Goal: Task Accomplishment & Management: Complete application form

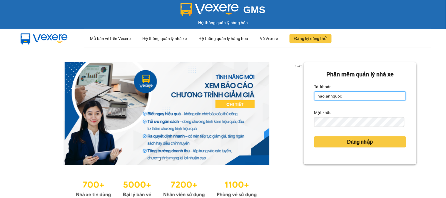
click at [366, 98] on input "hao.anhquoc" at bounding box center [360, 95] width 92 height 9
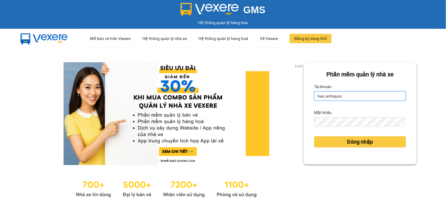
type input "huyentrang.anhquoc"
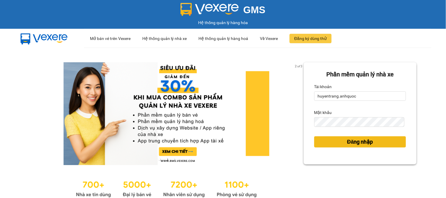
click at [347, 138] on span "Đăng nhập" at bounding box center [360, 142] width 26 height 8
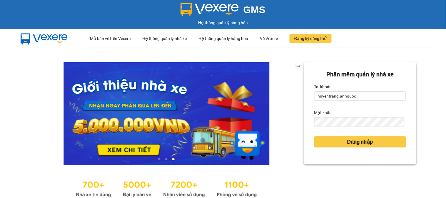
click at [337, 131] on form "Phần mềm quản lý nhà xe Tài khoản huyentrang.anhquoc Mật khẩu Đăng nhập" at bounding box center [360, 113] width 92 height 87
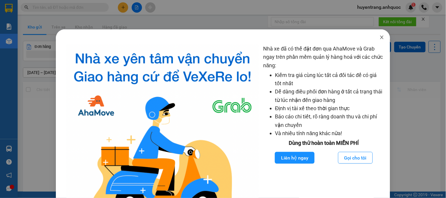
click at [380, 36] on icon "close" at bounding box center [382, 37] width 5 height 5
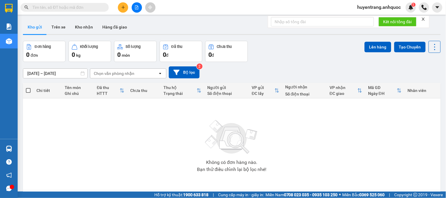
click at [81, 34] on div at bounding box center [232, 34] width 418 height 1
click at [84, 29] on button "Kho nhận" at bounding box center [83, 27] width 27 height 14
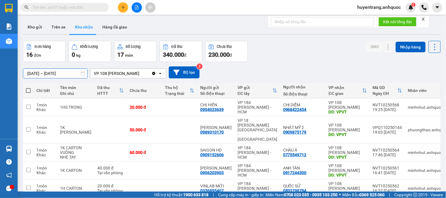
click at [60, 71] on input "[DATE] – [DATE]" at bounding box center [55, 73] width 64 height 9
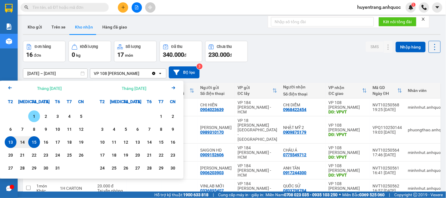
click at [34, 118] on div "1" at bounding box center [34, 116] width 8 height 7
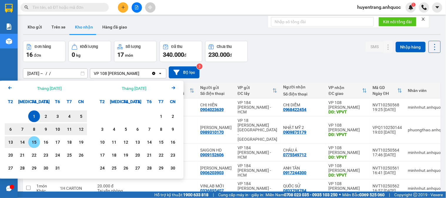
click at [34, 144] on div "15" at bounding box center [34, 142] width 8 height 7
type input "[DATE] – [DATE]"
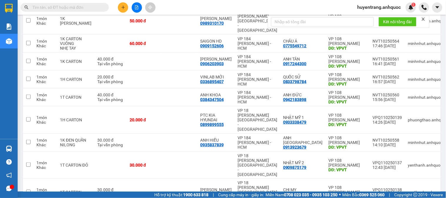
scroll to position [111, 0]
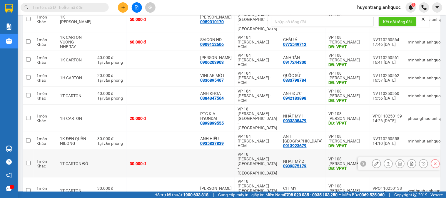
click at [104, 150] on td at bounding box center [110, 163] width 32 height 27
checkbox input "true"
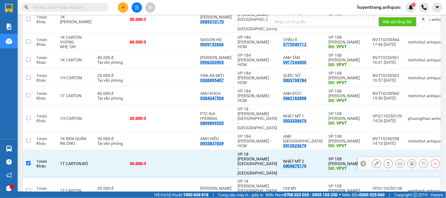
click at [375, 162] on icon at bounding box center [377, 164] width 4 height 4
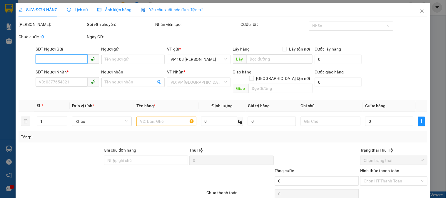
type input "0909875179"
type input "NHẬT MỸ 2"
type input "VPVT"
type input "30.000"
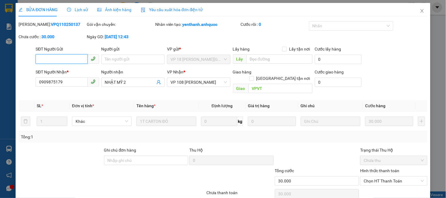
scroll to position [21, 0]
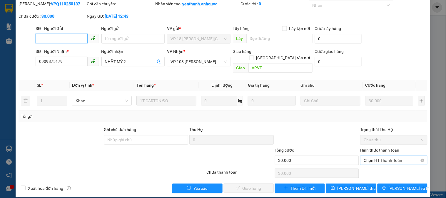
click at [374, 156] on span "Chọn HT Thanh Toán" at bounding box center [394, 160] width 60 height 9
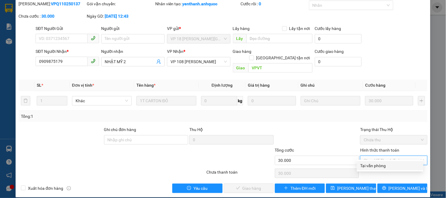
click at [372, 166] on div "Tại văn phòng" at bounding box center [390, 166] width 59 height 6
type input "0"
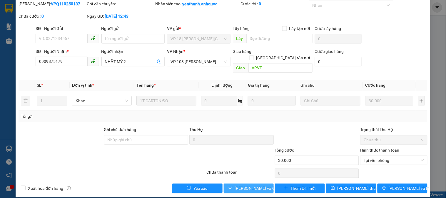
click at [254, 185] on span "[PERSON_NAME] và Giao hàng" at bounding box center [263, 188] width 56 height 6
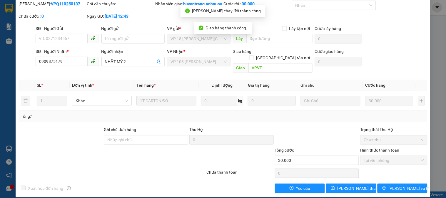
scroll to position [0, 0]
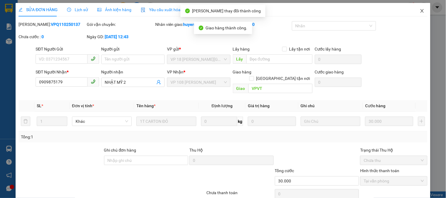
click at [420, 11] on icon "close" at bounding box center [421, 11] width 3 height 4
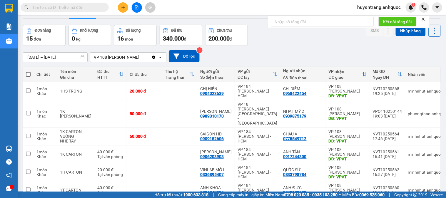
scroll to position [13, 0]
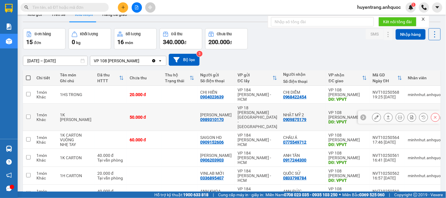
click at [309, 113] on div "NHẬT MỸ 2" at bounding box center [303, 115] width 40 height 5
checkbox input "true"
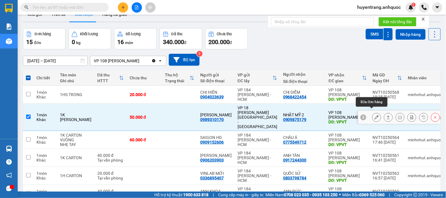
click at [375, 115] on icon at bounding box center [377, 117] width 4 height 4
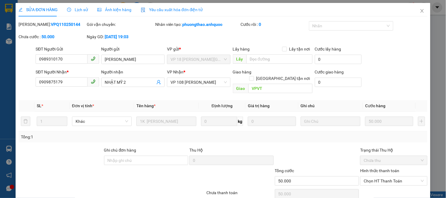
type input "0989310170"
type input "[PERSON_NAME]"
type input "0909875179"
type input "NHẬT MỸ 2"
type input "VPVT"
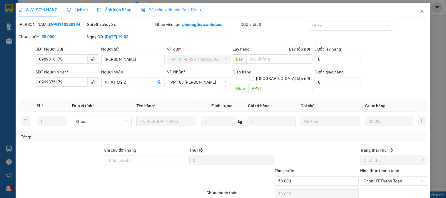
type input "50.000"
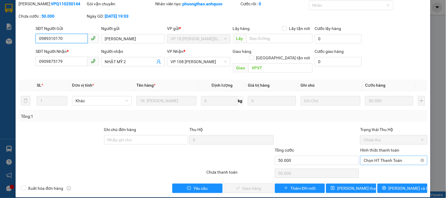
click at [385, 156] on span "Chọn HT Thanh Toán" at bounding box center [394, 160] width 60 height 9
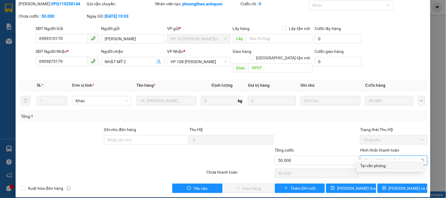
click at [380, 168] on div "Tại văn phòng" at bounding box center [390, 166] width 59 height 6
type input "0"
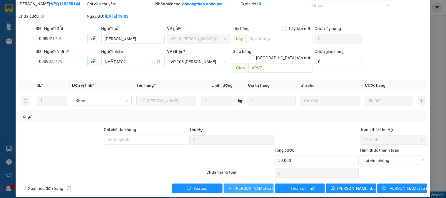
click at [265, 185] on span "[PERSON_NAME] và Giao hàng" at bounding box center [263, 188] width 56 height 6
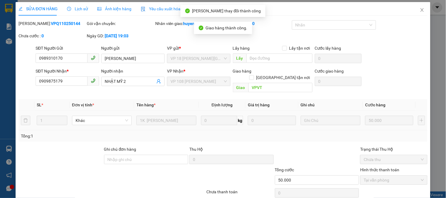
scroll to position [0, 0]
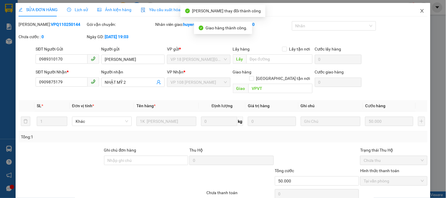
click at [420, 11] on span "Close" at bounding box center [422, 11] width 16 height 16
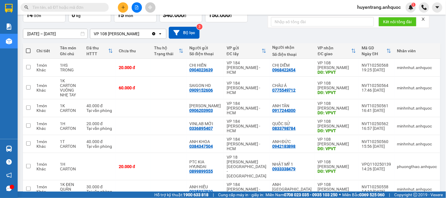
scroll to position [111, 0]
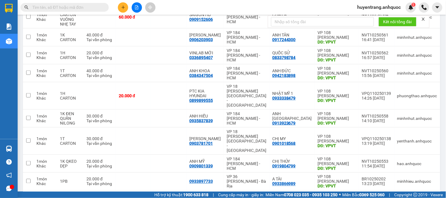
click at [372, 196] on button "2" at bounding box center [376, 200] width 9 height 9
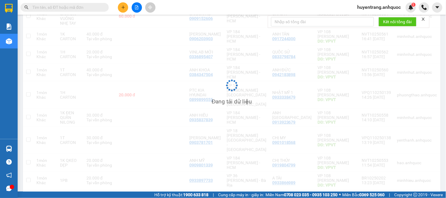
scroll to position [27, 0]
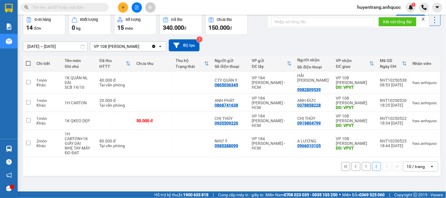
click at [362, 162] on button "1" at bounding box center [366, 166] width 9 height 9
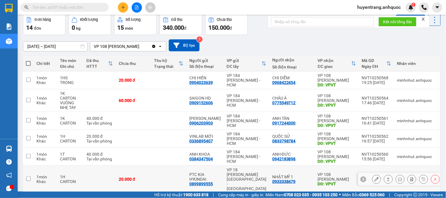
click at [311, 169] on td "[GEOGRAPHIC_DATA] 1 0933338479" at bounding box center [292, 179] width 46 height 27
checkbox input "true"
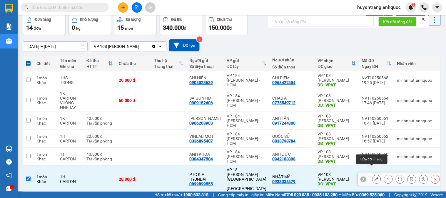
click at [374, 174] on button at bounding box center [377, 179] width 8 height 10
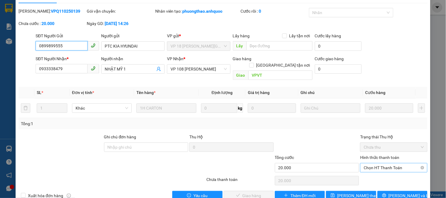
scroll to position [21, 0]
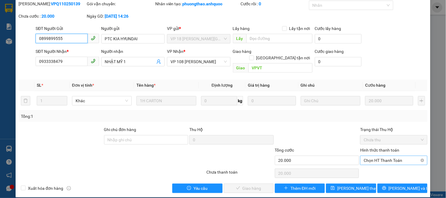
click at [381, 156] on span "Chọn HT Thanh Toán" at bounding box center [394, 160] width 60 height 9
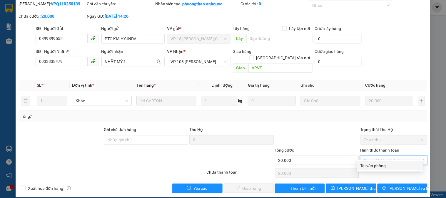
click at [380, 165] on div "Tại văn phòng" at bounding box center [390, 166] width 59 height 6
type input "0"
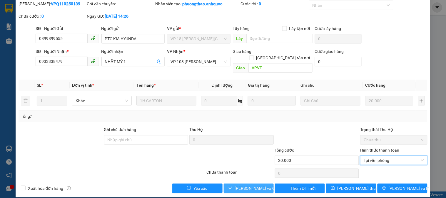
click at [255, 185] on span "[PERSON_NAME] và Giao hàng" at bounding box center [263, 188] width 56 height 6
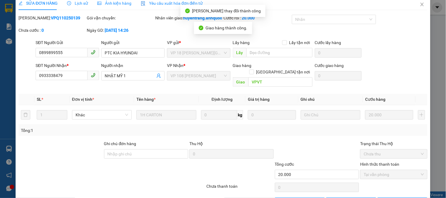
scroll to position [0, 0]
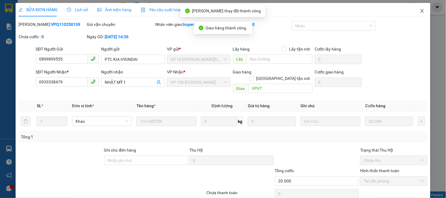
click at [420, 11] on icon "close" at bounding box center [422, 11] width 5 height 5
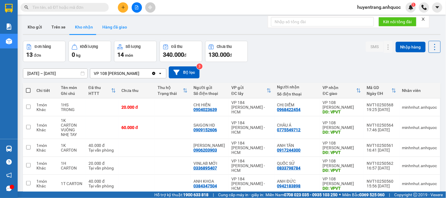
click at [115, 28] on button "Hàng đã giao" at bounding box center [115, 27] width 34 height 14
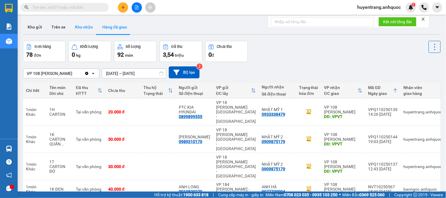
click at [83, 32] on button "Kho nhận" at bounding box center [83, 27] width 27 height 14
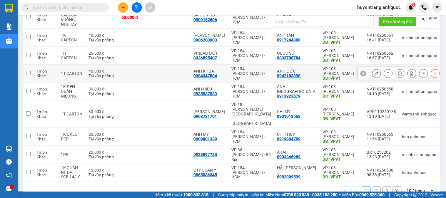
scroll to position [111, 0]
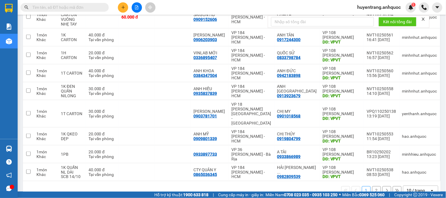
click at [372, 186] on button "2" at bounding box center [376, 190] width 9 height 9
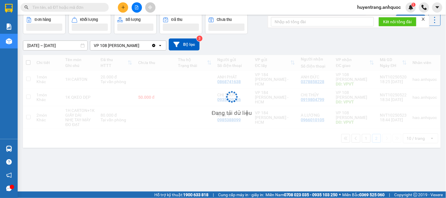
scroll to position [27, 0]
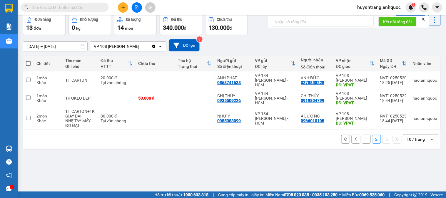
click at [362, 144] on button "1" at bounding box center [366, 139] width 9 height 9
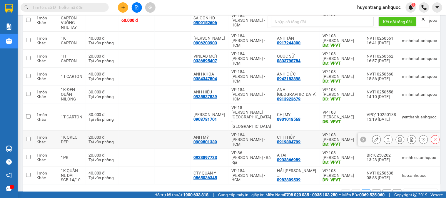
scroll to position [111, 0]
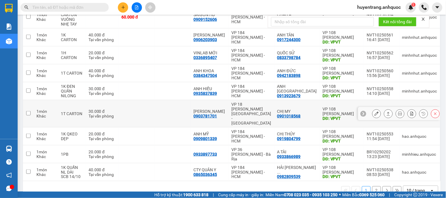
click at [298, 114] on div "0901018568" at bounding box center [289, 116] width 24 height 5
click at [215, 114] on div "0903781701" at bounding box center [205, 116] width 24 height 5
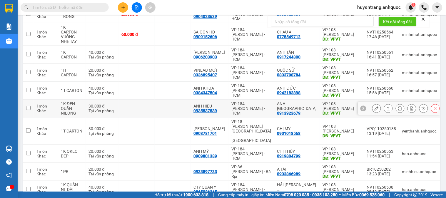
scroll to position [78, 0]
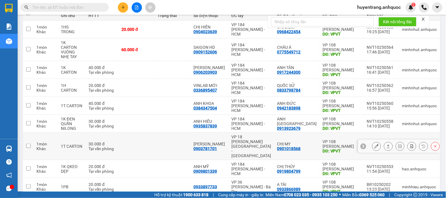
click at [241, 136] on div "VP 18 [PERSON_NAME][GEOGRAPHIC_DATA] - [GEOGRAPHIC_DATA]" at bounding box center [251, 147] width 40 height 24
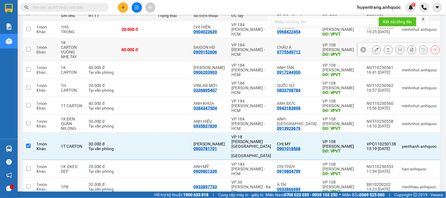
click at [301, 50] on div "0775549712" at bounding box center [289, 52] width 24 height 5
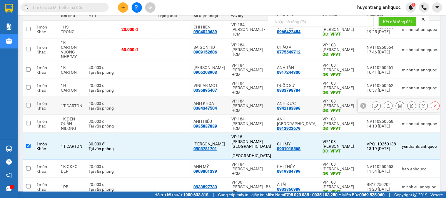
scroll to position [111, 0]
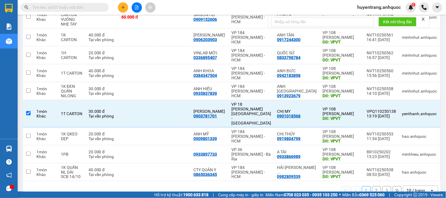
click at [375, 186] on button "2" at bounding box center [376, 190] width 9 height 9
checkbox input "false"
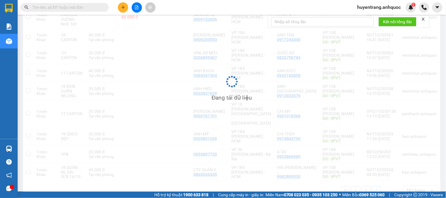
scroll to position [27, 0]
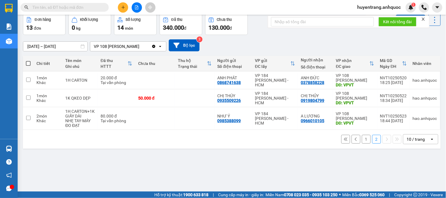
click at [362, 144] on button "1" at bounding box center [366, 139] width 9 height 9
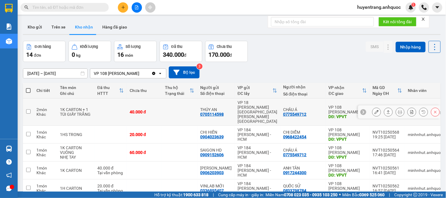
click at [242, 113] on td "VP 18 [PERSON_NAME][GEOGRAPHIC_DATA] - [GEOGRAPHIC_DATA]" at bounding box center [258, 112] width 46 height 27
checkbox input "true"
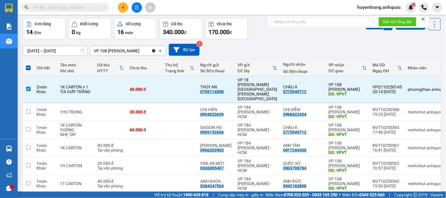
scroll to position [65, 0]
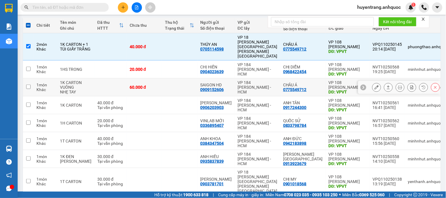
click at [249, 81] on div "VP 184 [PERSON_NAME] - HCM" at bounding box center [258, 87] width 40 height 14
checkbox input "true"
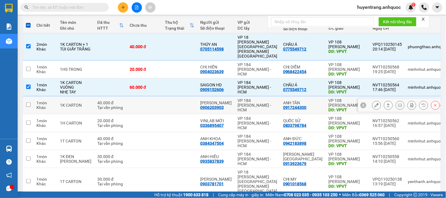
click at [256, 98] on div "VP 184 [PERSON_NAME] - HCM" at bounding box center [258, 105] width 40 height 14
checkbox input "true"
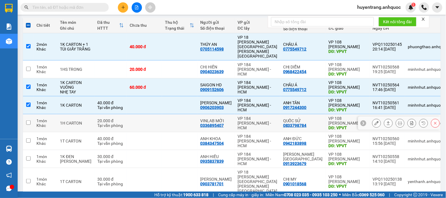
click at [253, 116] on div "VP 184 [PERSON_NAME] - HCM" at bounding box center [258, 123] width 40 height 14
checkbox input "true"
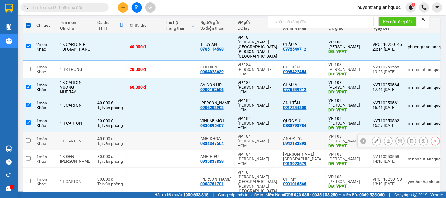
click at [252, 134] on div "VP 184 [PERSON_NAME] - HCM" at bounding box center [258, 141] width 40 height 14
checkbox input "true"
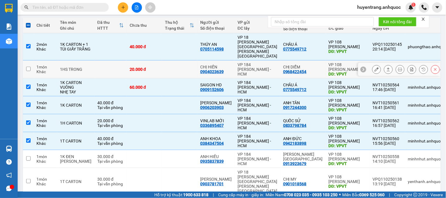
click at [211, 65] on div "CHỊ HIỀN" at bounding box center [215, 67] width 31 height 5
checkbox input "true"
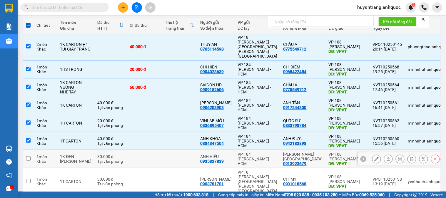
click at [175, 153] on td at bounding box center [179, 159] width 35 height 18
checkbox input "true"
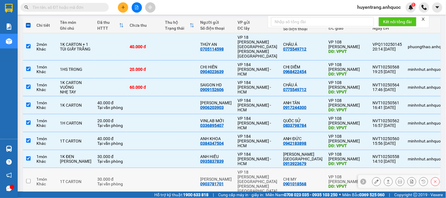
scroll to position [98, 0]
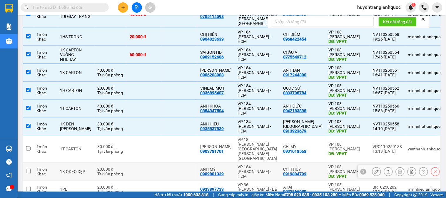
click at [253, 165] on div "VP 184 [PERSON_NAME] - HCM" at bounding box center [258, 172] width 40 height 14
checkbox input "true"
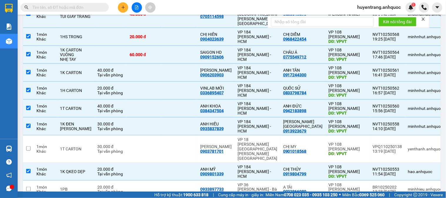
checkbox input "false"
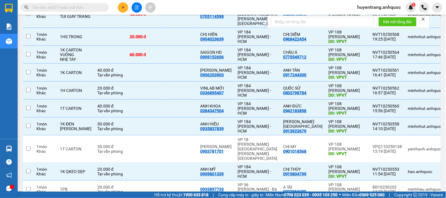
checkbox input "false"
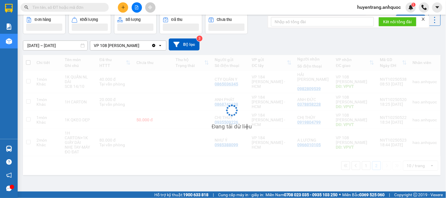
scroll to position [27, 0]
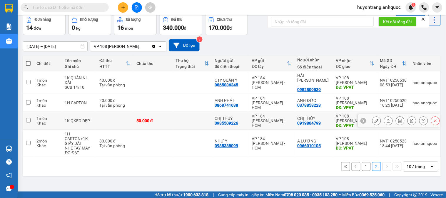
click at [336, 123] on div "DĐ: VPVT" at bounding box center [355, 125] width 38 height 5
checkbox input "true"
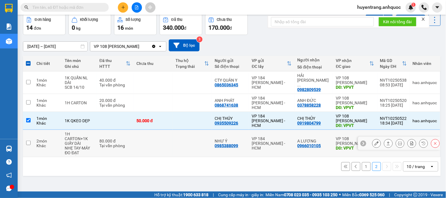
click at [305, 143] on div "0966010105" at bounding box center [310, 145] width 24 height 5
click at [295, 138] on td "A LƯƠNG 0966010105" at bounding box center [314, 143] width 39 height 27
checkbox input "true"
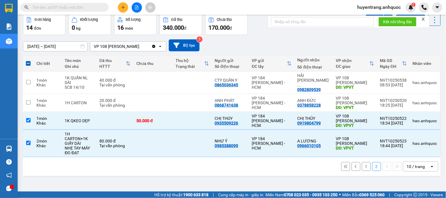
click at [362, 163] on button "1" at bounding box center [366, 166] width 9 height 9
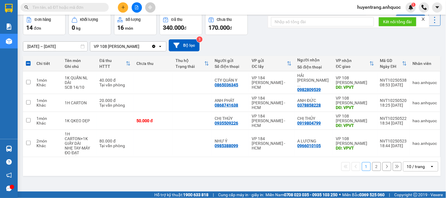
checkbox input "false"
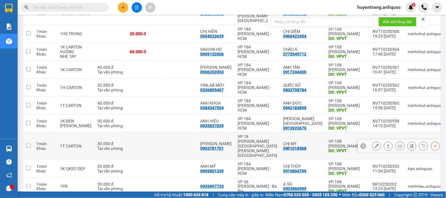
scroll to position [111, 0]
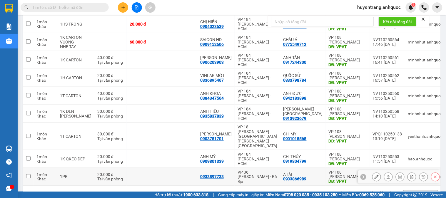
click at [329, 170] on div "VP 108 [PERSON_NAME]" at bounding box center [348, 174] width 38 height 9
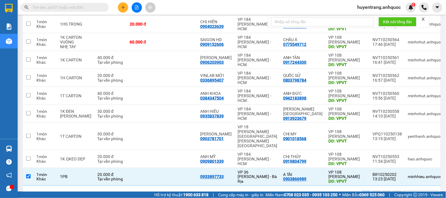
click at [372, 191] on button "2" at bounding box center [376, 195] width 9 height 9
checkbox input "false"
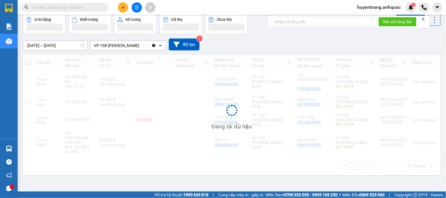
scroll to position [27, 0]
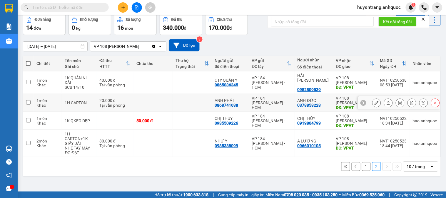
click at [286, 94] on td "VP 184 [PERSON_NAME] - HCM" at bounding box center [272, 103] width 46 height 18
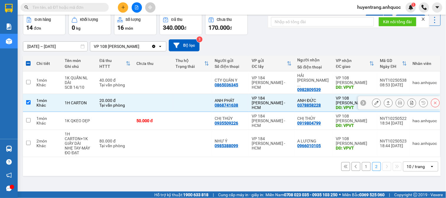
click at [285, 98] on div "VP 184 [PERSON_NAME] - HCM" at bounding box center [272, 103] width 40 height 14
checkbox input "false"
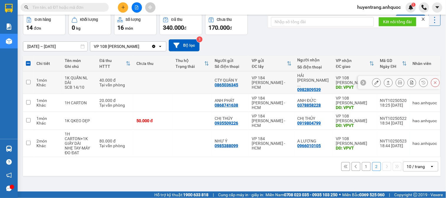
click at [288, 81] on div "VP 184 [PERSON_NAME] - HCM" at bounding box center [272, 83] width 40 height 14
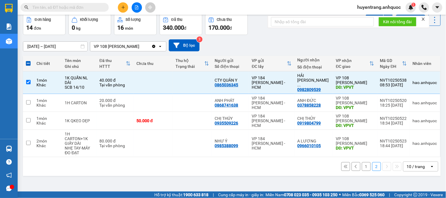
click at [362, 162] on button "1" at bounding box center [366, 166] width 9 height 9
checkbox input "false"
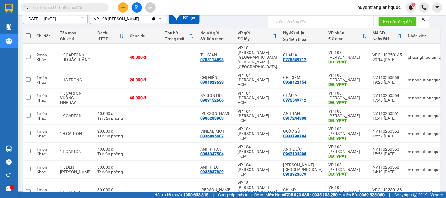
scroll to position [0, 0]
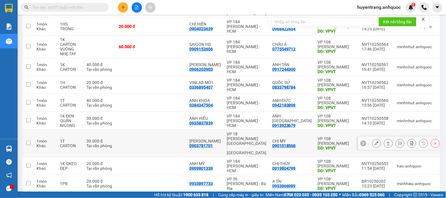
scroll to position [111, 0]
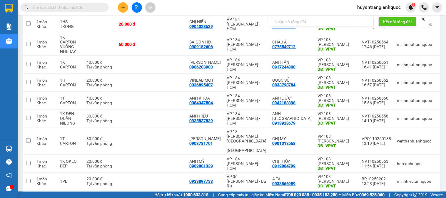
click at [375, 196] on button "2" at bounding box center [376, 200] width 9 height 9
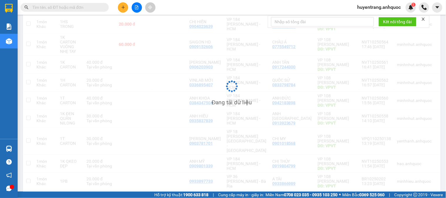
scroll to position [27, 0]
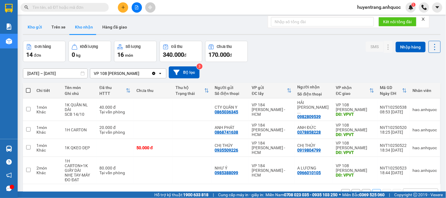
click at [36, 28] on button "Kho gửi" at bounding box center [35, 27] width 24 height 14
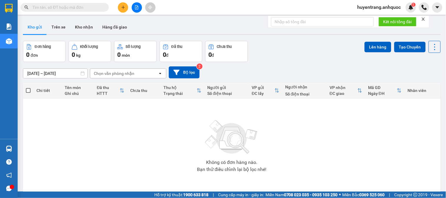
click at [424, 19] on icon "close" at bounding box center [423, 19] width 3 height 3
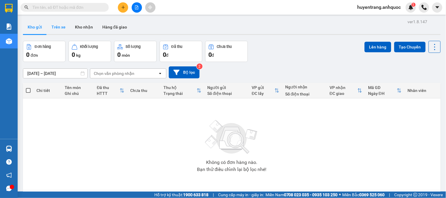
click at [61, 28] on button "Trên xe" at bounding box center [59, 27] width 24 height 14
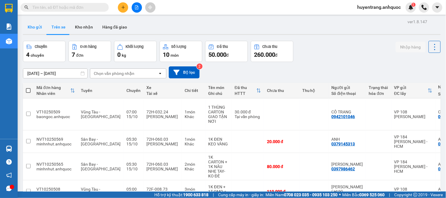
click at [40, 28] on button "Kho gửi" at bounding box center [35, 27] width 24 height 14
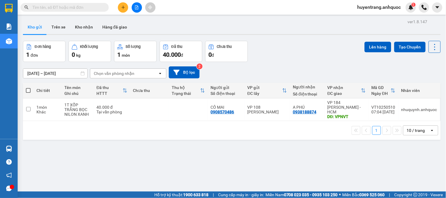
click at [126, 3] on button at bounding box center [123, 7] width 10 height 10
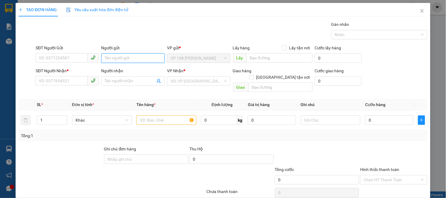
click at [130, 58] on input "Người gửi" at bounding box center [132, 58] width 63 height 9
type input "TÙNG GIÀY"
click at [133, 68] on div "TÙNG GIÀY - 0916593092" at bounding box center [132, 70] width 56 height 6
type input "0916593092"
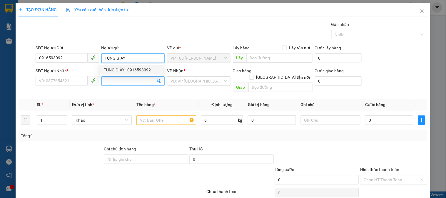
type input "TÙNG GIÀY"
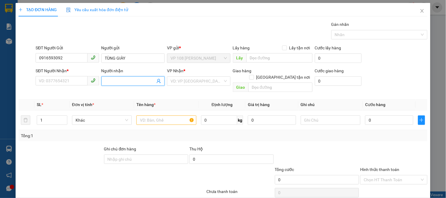
click at [125, 84] on input "Người nhận" at bounding box center [130, 81] width 50 height 6
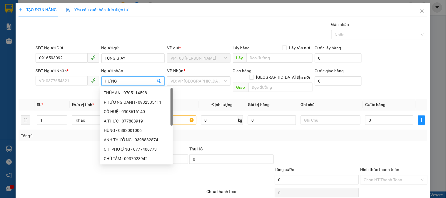
type input "HƯNG ("
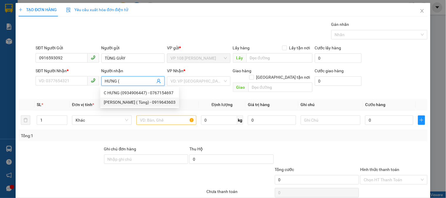
click at [132, 101] on div "Hưng ( Tùng) - 0919643603" at bounding box center [140, 102] width 72 height 6
type input "0919643603"
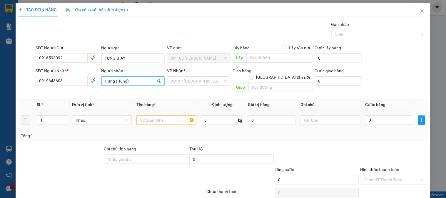
type input "Hưng ( Tùng)"
click at [159, 116] on input "text" at bounding box center [166, 120] width 60 height 9
click at [190, 83] on input "search" at bounding box center [197, 81] width 52 height 9
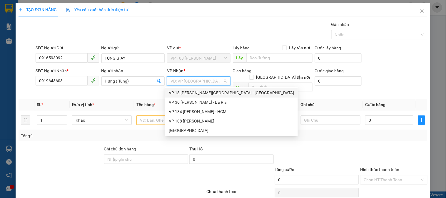
click at [195, 93] on div "VP 18 [PERSON_NAME][GEOGRAPHIC_DATA] - [GEOGRAPHIC_DATA]" at bounding box center [232, 93] width 126 height 6
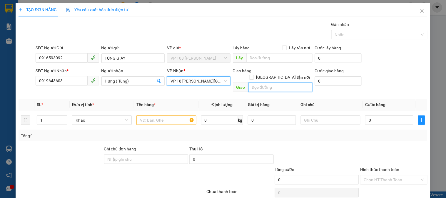
click at [274, 83] on input "text" at bounding box center [280, 87] width 64 height 9
type input "VPQ1"
click at [162, 116] on input "text" at bounding box center [166, 120] width 60 height 9
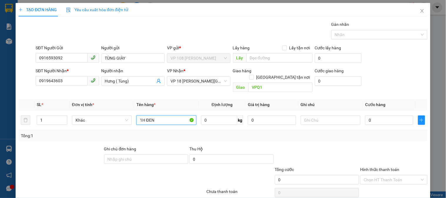
type input "1H ĐEN"
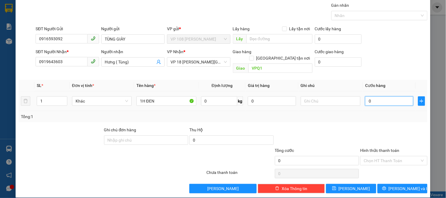
click at [379, 96] on input "0" at bounding box center [389, 100] width 48 height 9
type input "2"
type input "20"
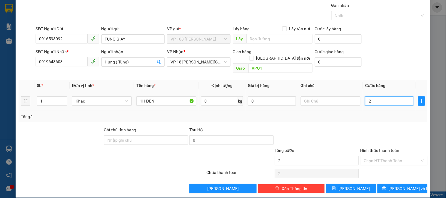
type input "20"
type input "200"
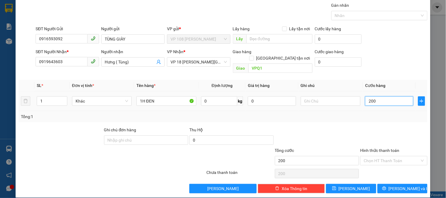
type input "2.000"
type input "20.000"
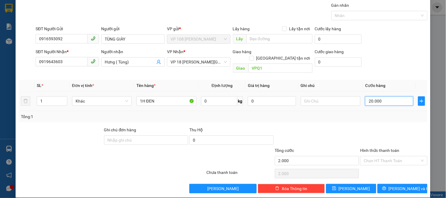
type input "20.000"
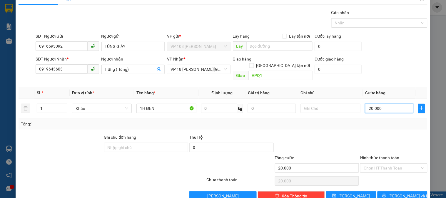
scroll to position [0, 0]
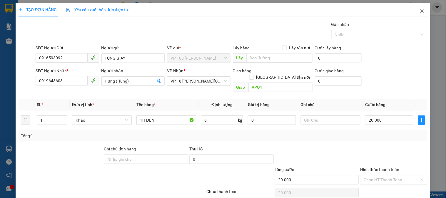
click at [420, 9] on icon "close" at bounding box center [422, 11] width 5 height 5
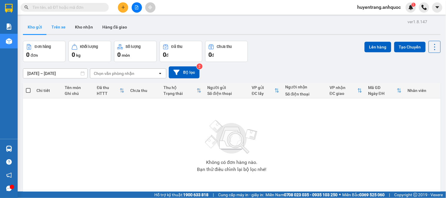
click at [61, 31] on button "Trên xe" at bounding box center [59, 27] width 24 height 14
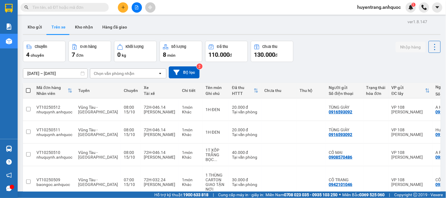
click at [78, 7] on input "text" at bounding box center [66, 7] width 69 height 6
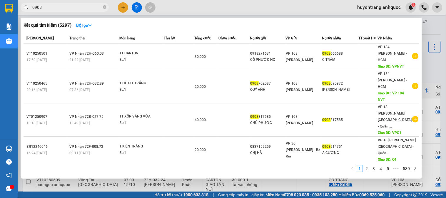
type input "0908"
click at [193, 11] on div at bounding box center [223, 99] width 446 height 198
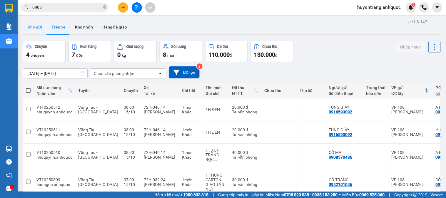
click at [35, 27] on button "Kho gửi" at bounding box center [35, 27] width 24 height 14
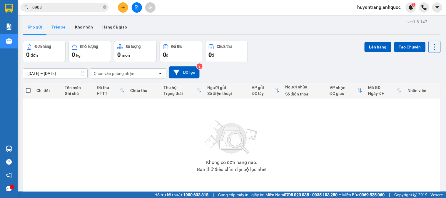
click at [54, 28] on button "Trên xe" at bounding box center [59, 27] width 24 height 14
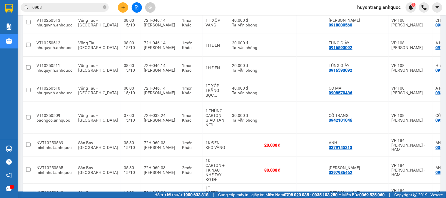
scroll to position [96, 0]
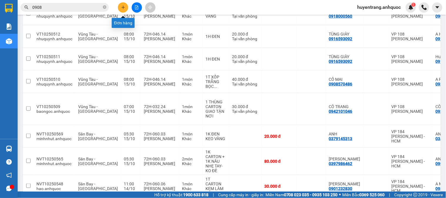
click at [124, 7] on icon "plus" at bounding box center [123, 7] width 4 height 4
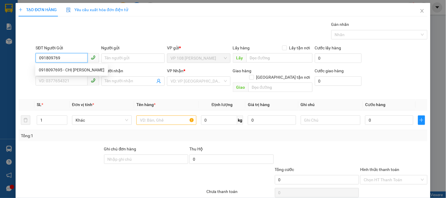
type input "0918097695"
click at [54, 74] on div "0918097695 - CHỊ HIỀN PHƯƠNG" at bounding box center [71, 69] width 73 height 9
type input "CHỊ HIỀN PHƯƠNG"
type input "0932771677"
type input "mai thủy"
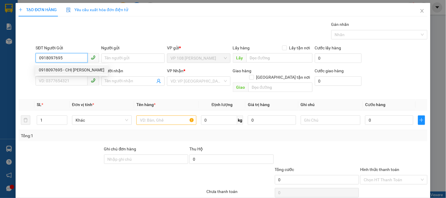
type input "VP Q1"
type input "TM 7/10 VPQ1 THẢO"
type input "20.000"
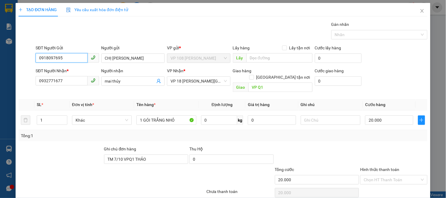
type input "0918097695"
drag, startPoint x: 74, startPoint y: 87, endPoint x: 0, endPoint y: 87, distance: 73.5
click at [0, 87] on div "TẠO ĐƠN HÀNG Yêu cầu xuất hóa đơn điện tử Transit Pickup Surcharge Ids Transit …" at bounding box center [223, 99] width 446 height 198
click at [68, 81] on input "0932771677" at bounding box center [62, 80] width 52 height 9
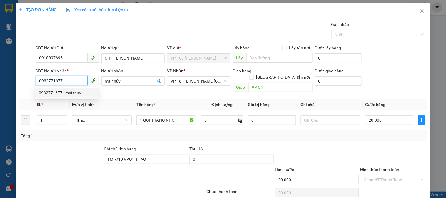
drag, startPoint x: 70, startPoint y: 81, endPoint x: 2, endPoint y: 80, distance: 67.3
click at [2, 80] on div "TẠO ĐƠN HÀNG Yêu cầu xuất hóa đơn điện tử Transit Pickup Surcharge Ids Transit …" at bounding box center [223, 99] width 446 height 198
click at [76, 94] on div "0918074315 - MINH THƯ BR" at bounding box center [68, 93] width 58 height 6
type input "0918074315"
type input "MINH THƯ BR"
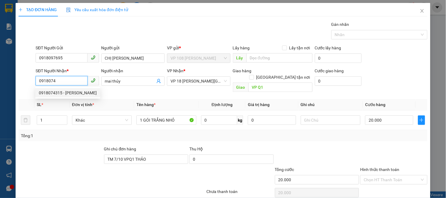
type input "VPBR"
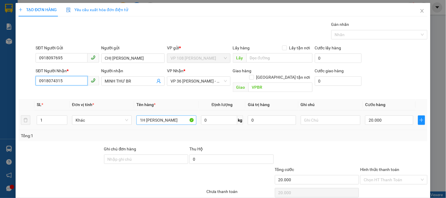
type input "0918074315"
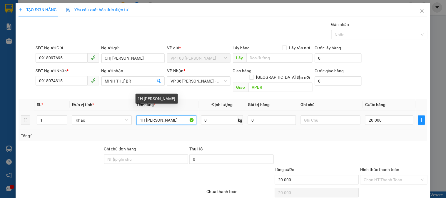
drag, startPoint x: 172, startPoint y: 113, endPoint x: 138, endPoint y: 114, distance: 34.7
click at [138, 116] on input "1H HỒNG CAM" at bounding box center [166, 120] width 60 height 9
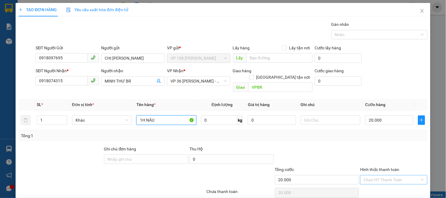
type input "1H NÂU"
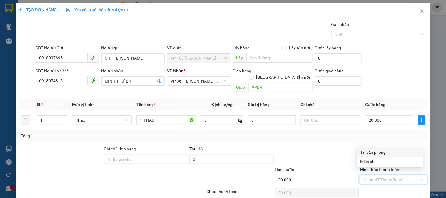
click at [372, 176] on input "Hình thức thanh toán" at bounding box center [392, 180] width 56 height 9
click at [374, 152] on div "Tại văn phòng" at bounding box center [390, 152] width 59 height 6
type input "0"
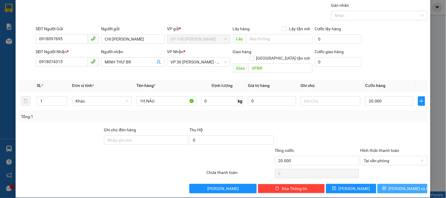
click at [396, 186] on span "[PERSON_NAME] và In" at bounding box center [409, 189] width 41 height 6
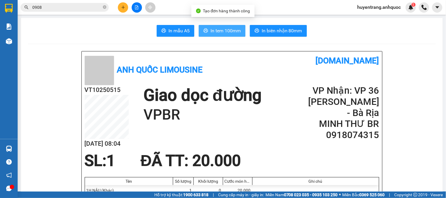
click at [220, 33] on span "In tem 100mm" at bounding box center [226, 30] width 30 height 7
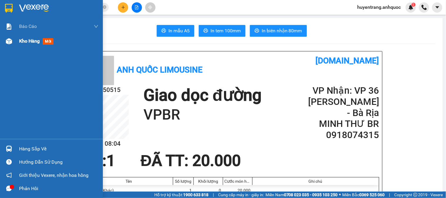
click at [43, 41] on span "mới" at bounding box center [48, 41] width 11 height 6
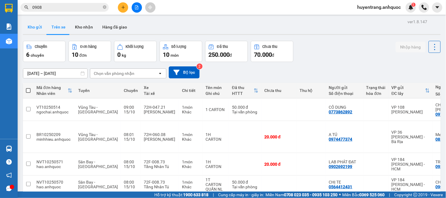
click at [40, 30] on button "Kho gửi" at bounding box center [35, 27] width 24 height 14
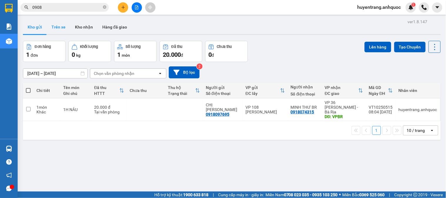
click at [57, 29] on button "Trên xe" at bounding box center [59, 27] width 24 height 14
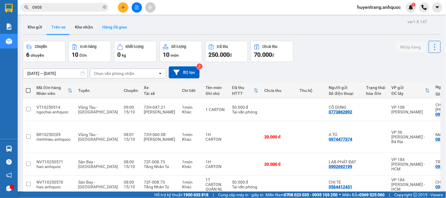
click at [118, 26] on button "Hàng đã giao" at bounding box center [115, 27] width 34 height 14
click at [114, 29] on button "Hàng đã giao" at bounding box center [115, 27] width 34 height 14
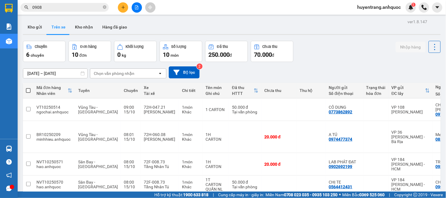
click at [114, 29] on button "Hàng đã giao" at bounding box center [115, 27] width 34 height 14
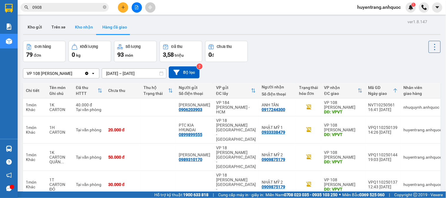
click at [92, 32] on button "Kho nhận" at bounding box center [83, 27] width 27 height 14
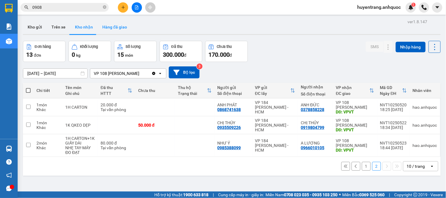
click at [104, 32] on button "Hàng đã giao" at bounding box center [115, 27] width 34 height 14
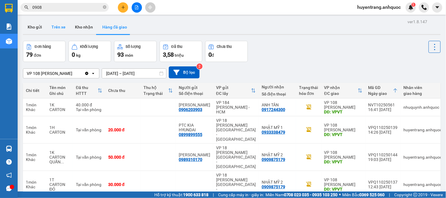
click at [65, 25] on button "Trên xe" at bounding box center [59, 27] width 24 height 14
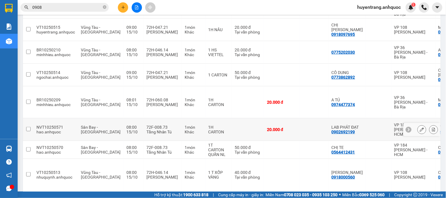
scroll to position [118, 0]
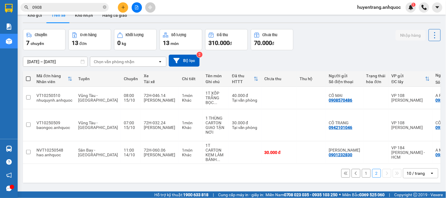
scroll to position [0, 0]
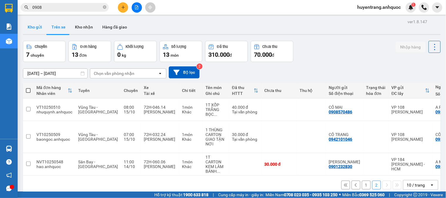
click at [36, 30] on button "Kho gửi" at bounding box center [35, 27] width 24 height 14
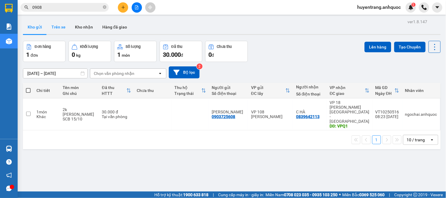
click at [59, 31] on button "Trên xe" at bounding box center [59, 27] width 24 height 14
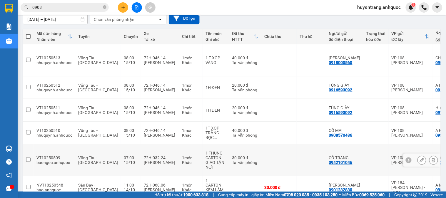
scroll to position [55, 0]
